Goal: Transaction & Acquisition: Purchase product/service

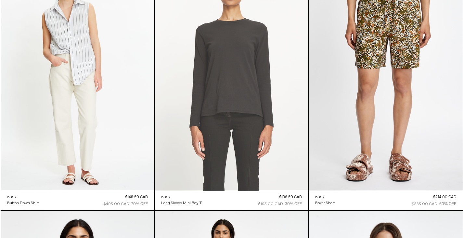
click at [234, 72] on at bounding box center [232, 75] width 154 height 231
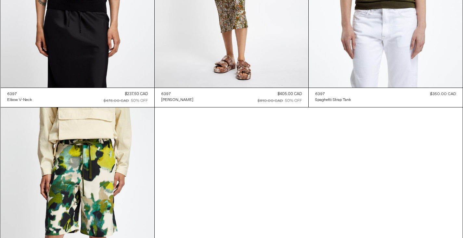
scroll to position [435, 0]
